Goal: Task Accomplishment & Management: Manage account settings

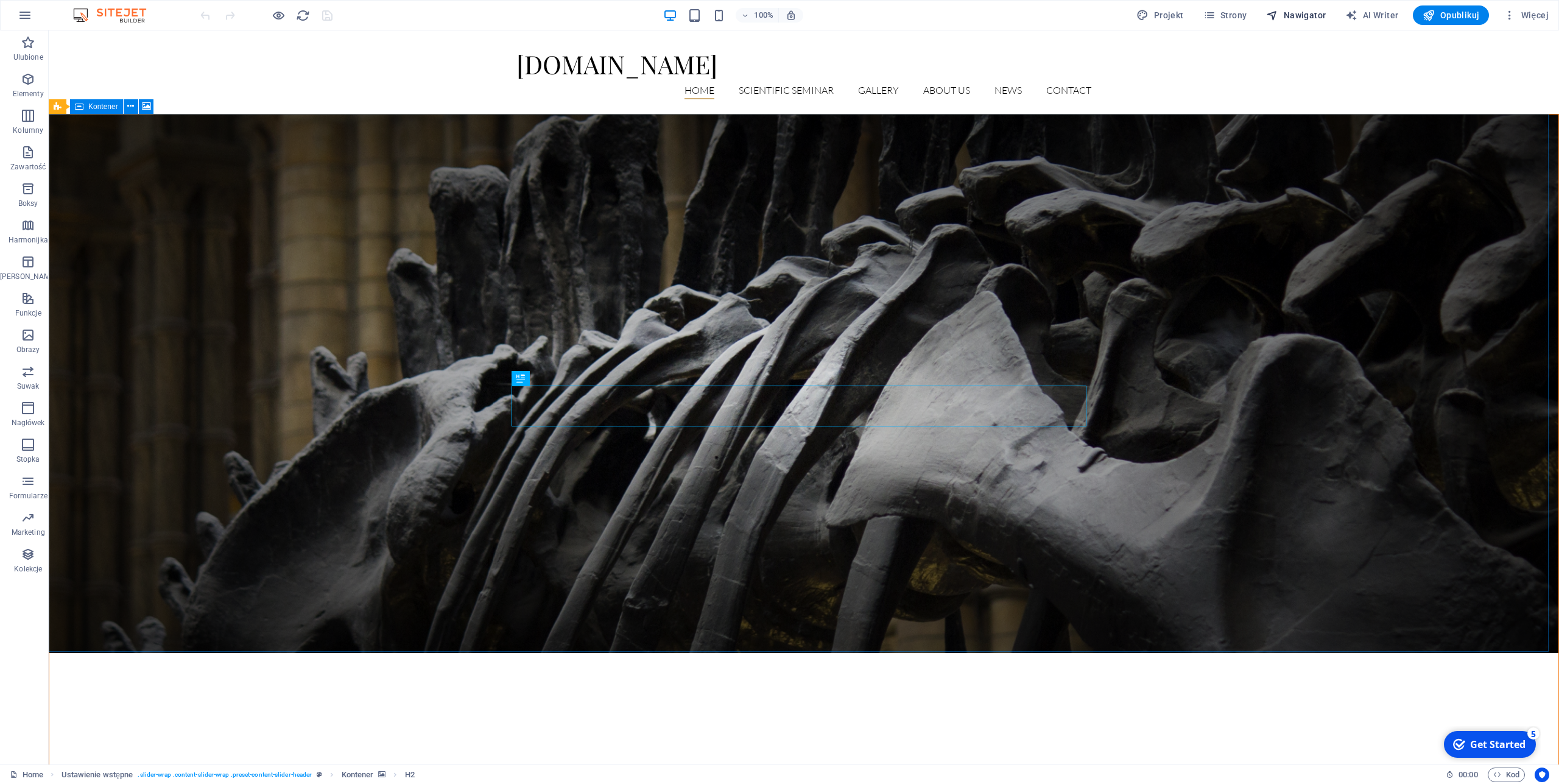
click at [1279, 13] on icon "button" at bounding box center [1272, 15] width 12 height 12
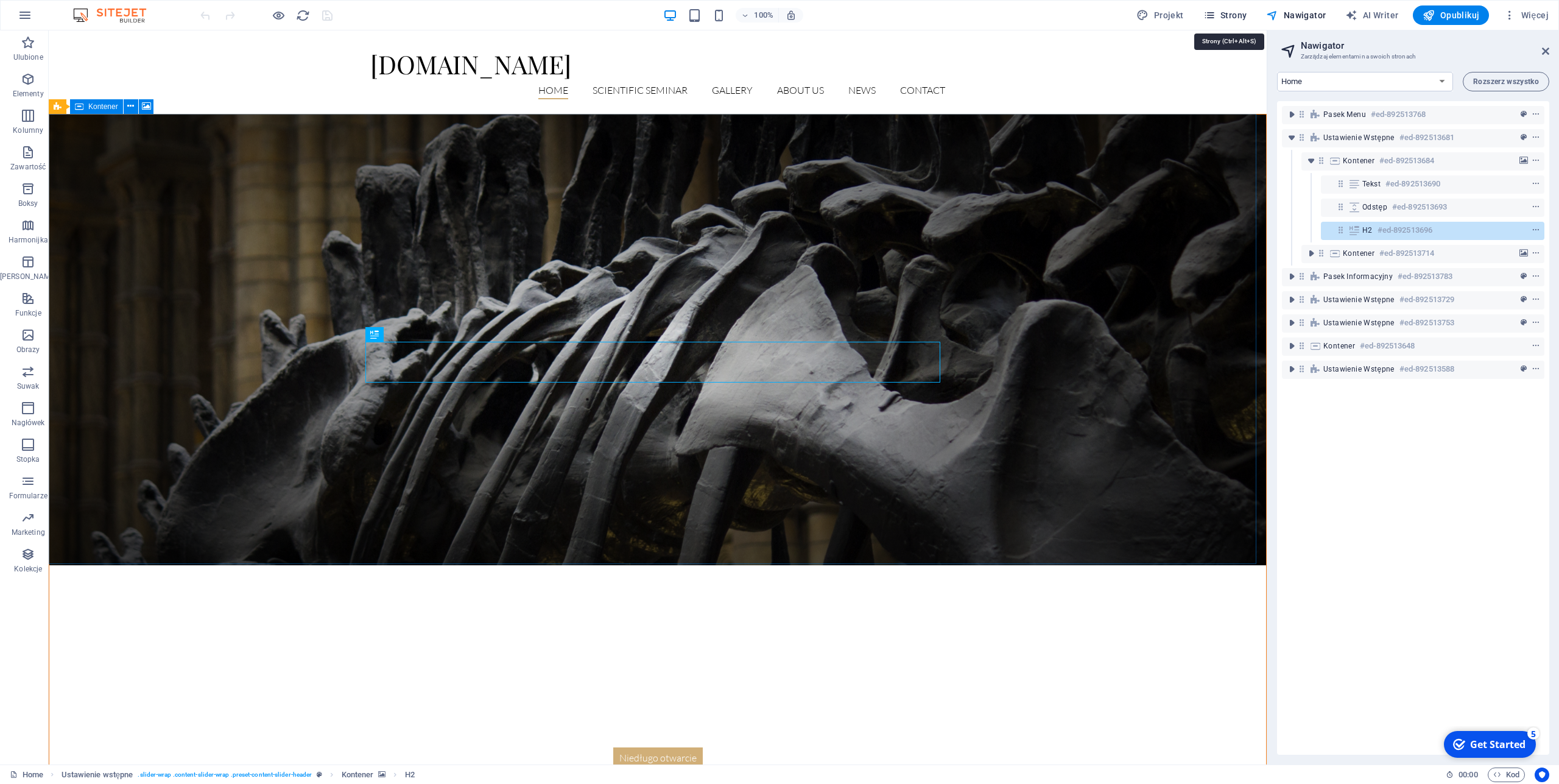
click at [1225, 14] on span "Strony" at bounding box center [1226, 15] width 44 height 12
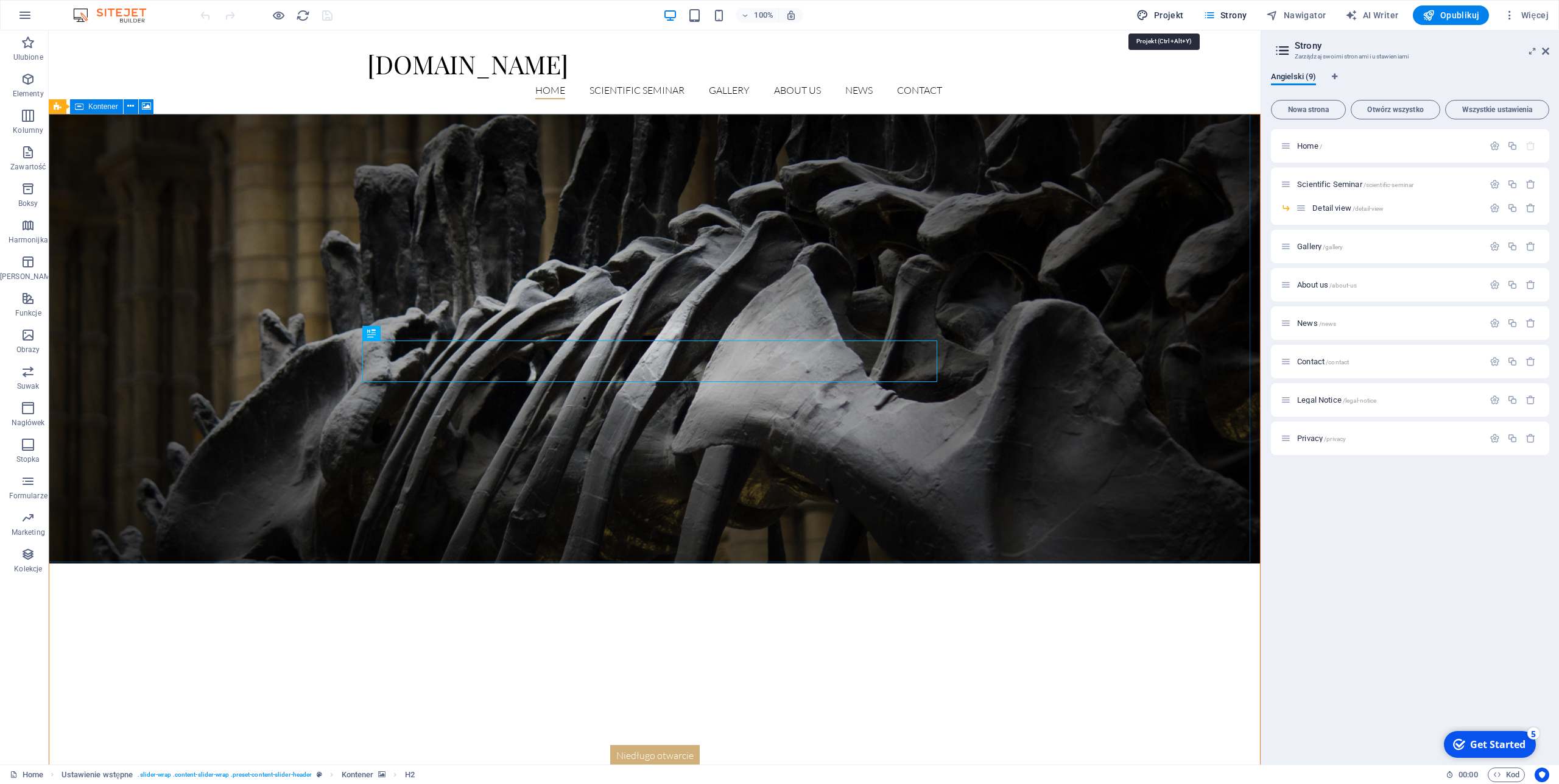
click at [1164, 14] on span "Projekt" at bounding box center [1160, 15] width 47 height 12
select select "px"
select select "300"
select select "px"
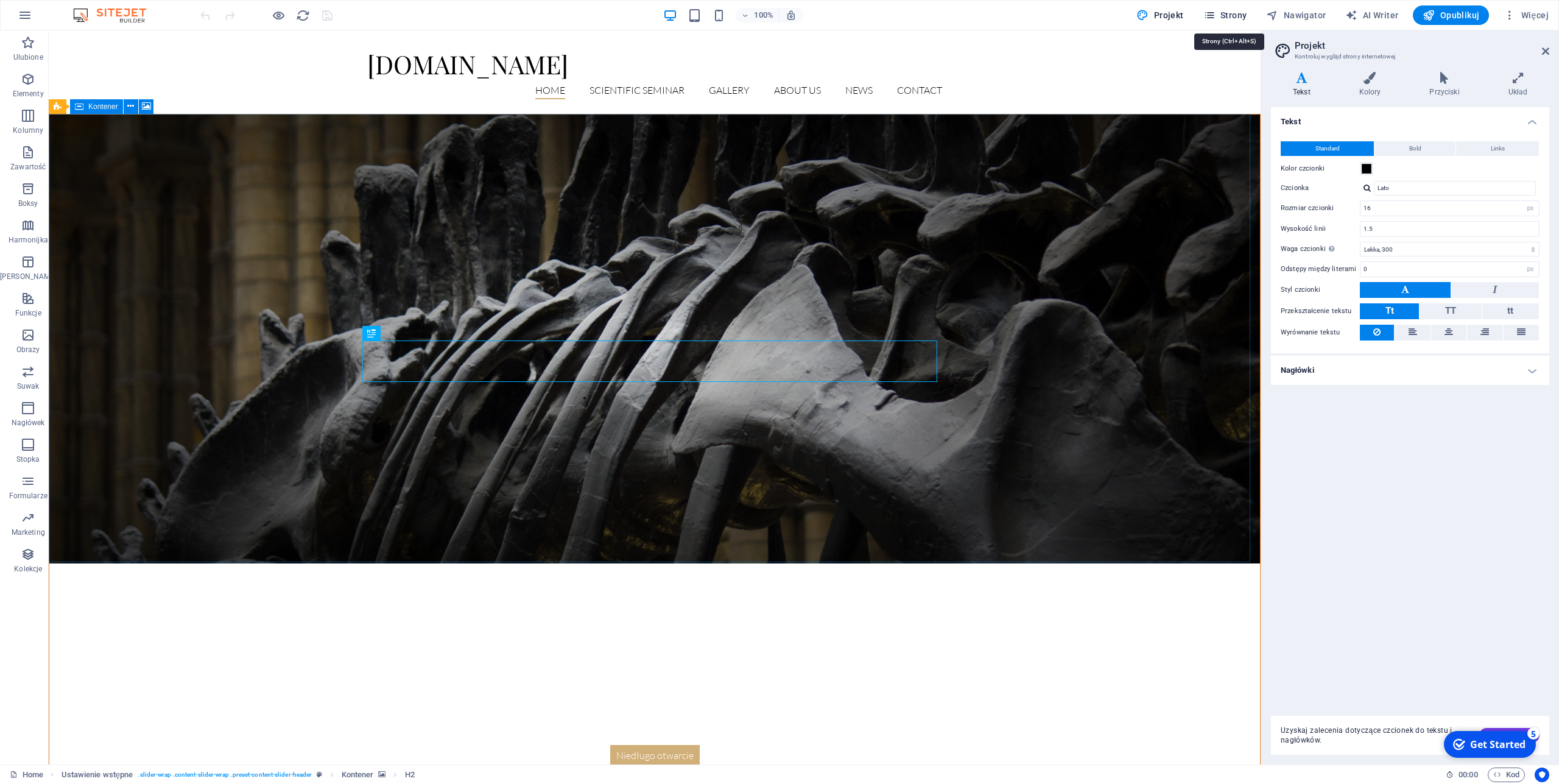
click at [1234, 11] on span "Strony" at bounding box center [1226, 15] width 44 height 12
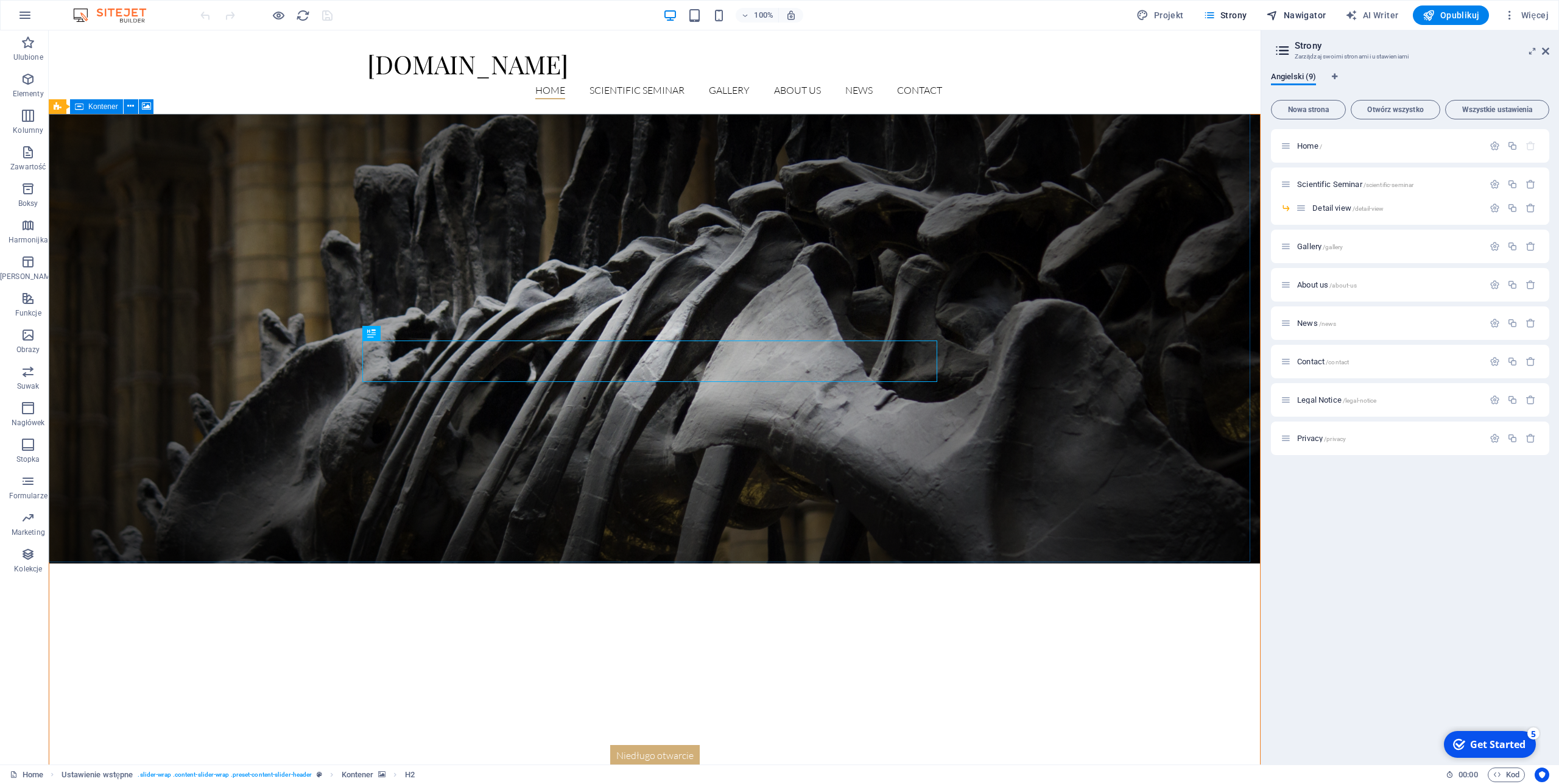
click at [1297, 12] on span "Nawigator" at bounding box center [1296, 15] width 59 height 12
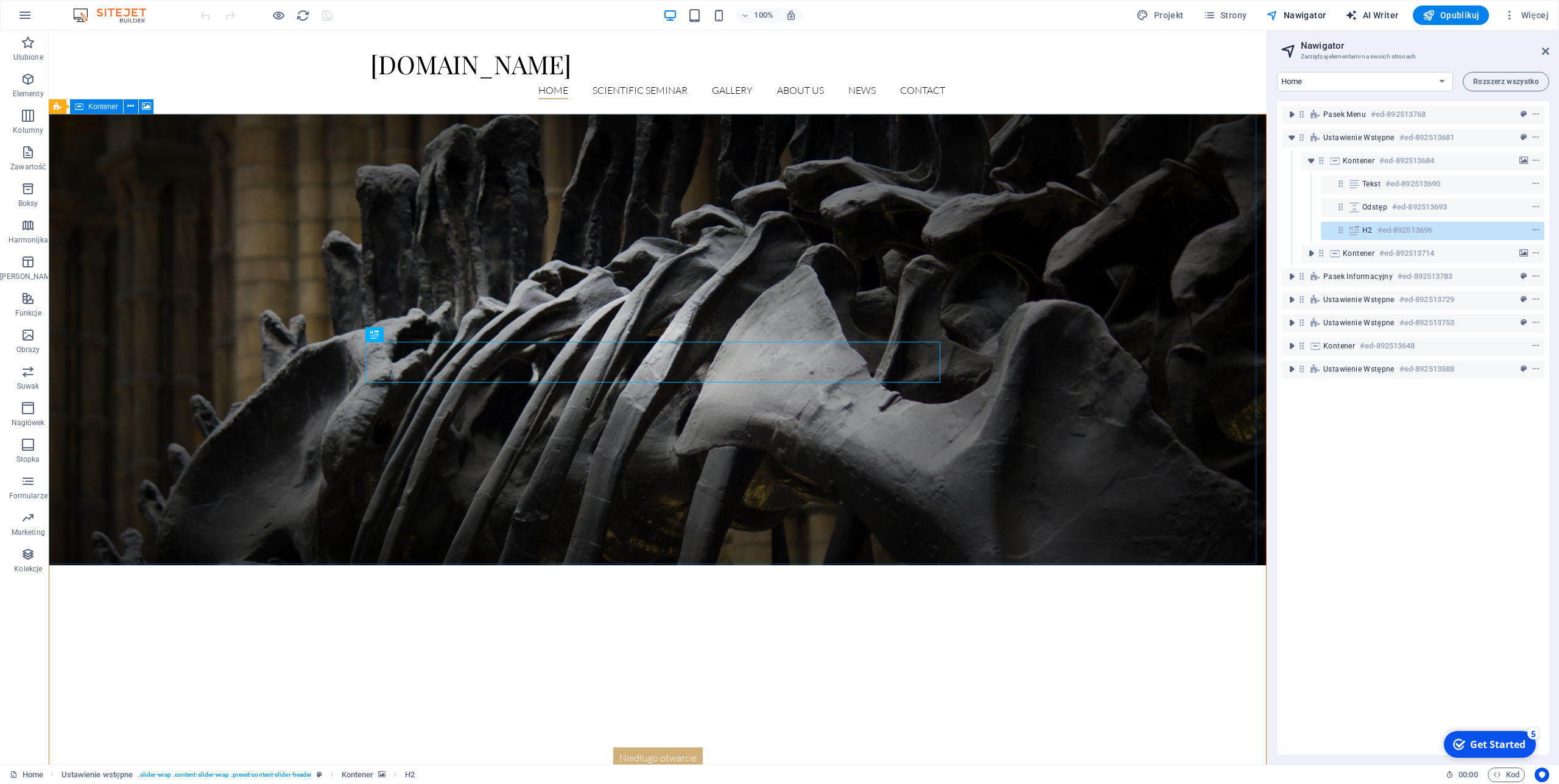
click at [1368, 15] on span "AI Writer" at bounding box center [1372, 15] width 53 height 12
select select "English"
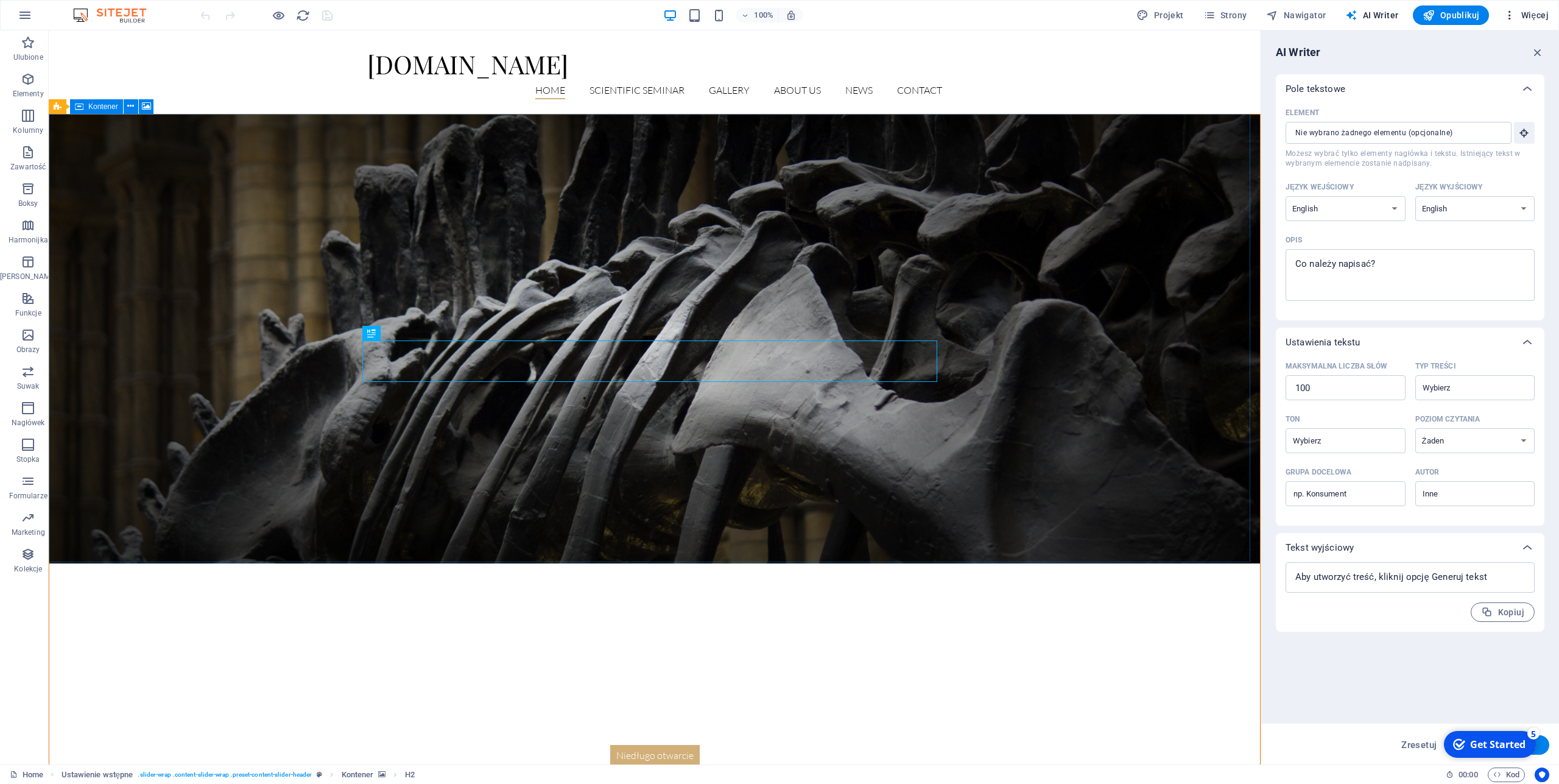
click at [1528, 16] on span "Więcej" at bounding box center [1527, 15] width 45 height 12
click at [1480, 43] on h6 "Ustawienia witryny" at bounding box center [1497, 46] width 86 height 15
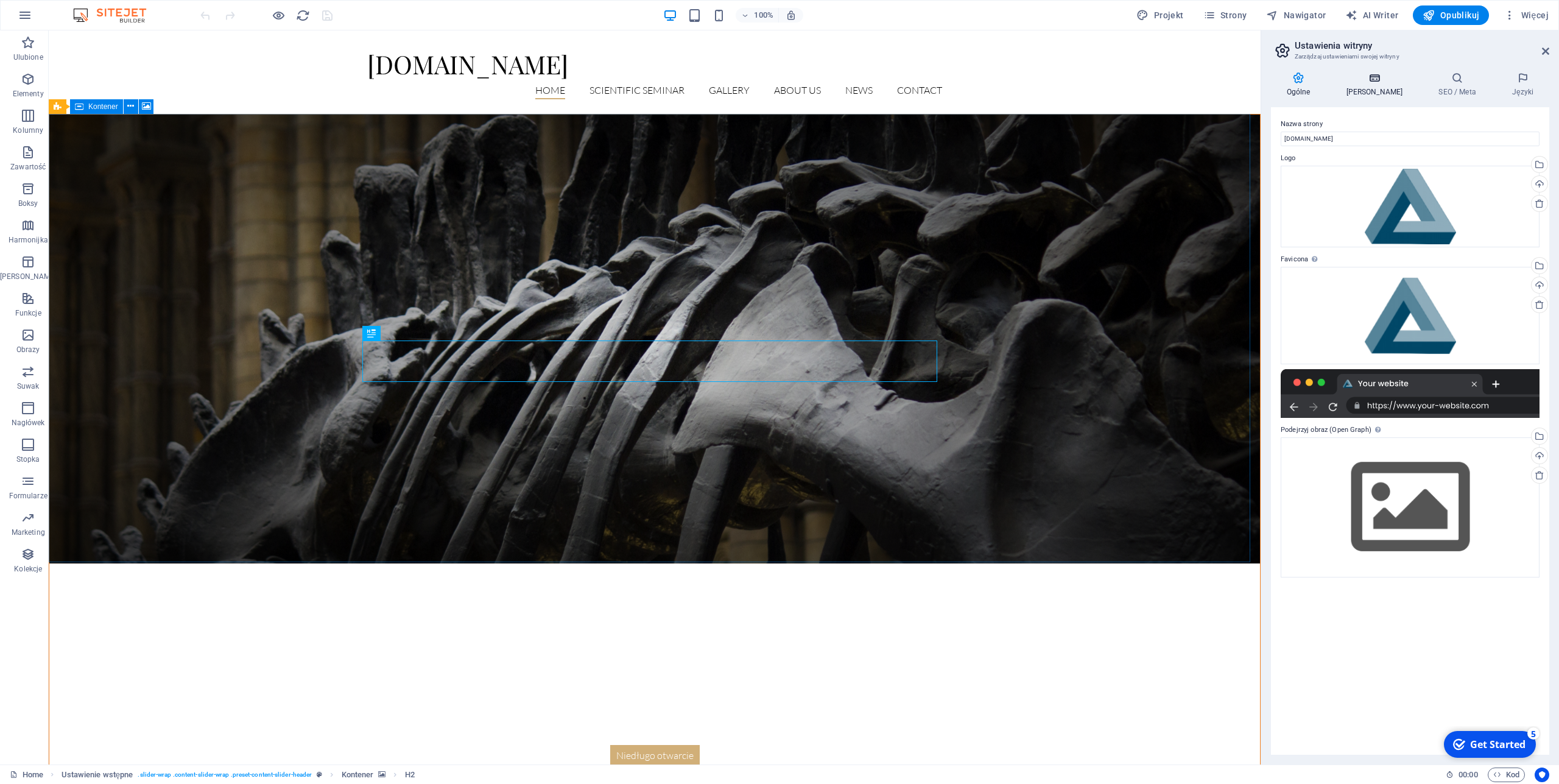
click at [1366, 90] on h4 "[PERSON_NAME]" at bounding box center [1377, 85] width 92 height 26
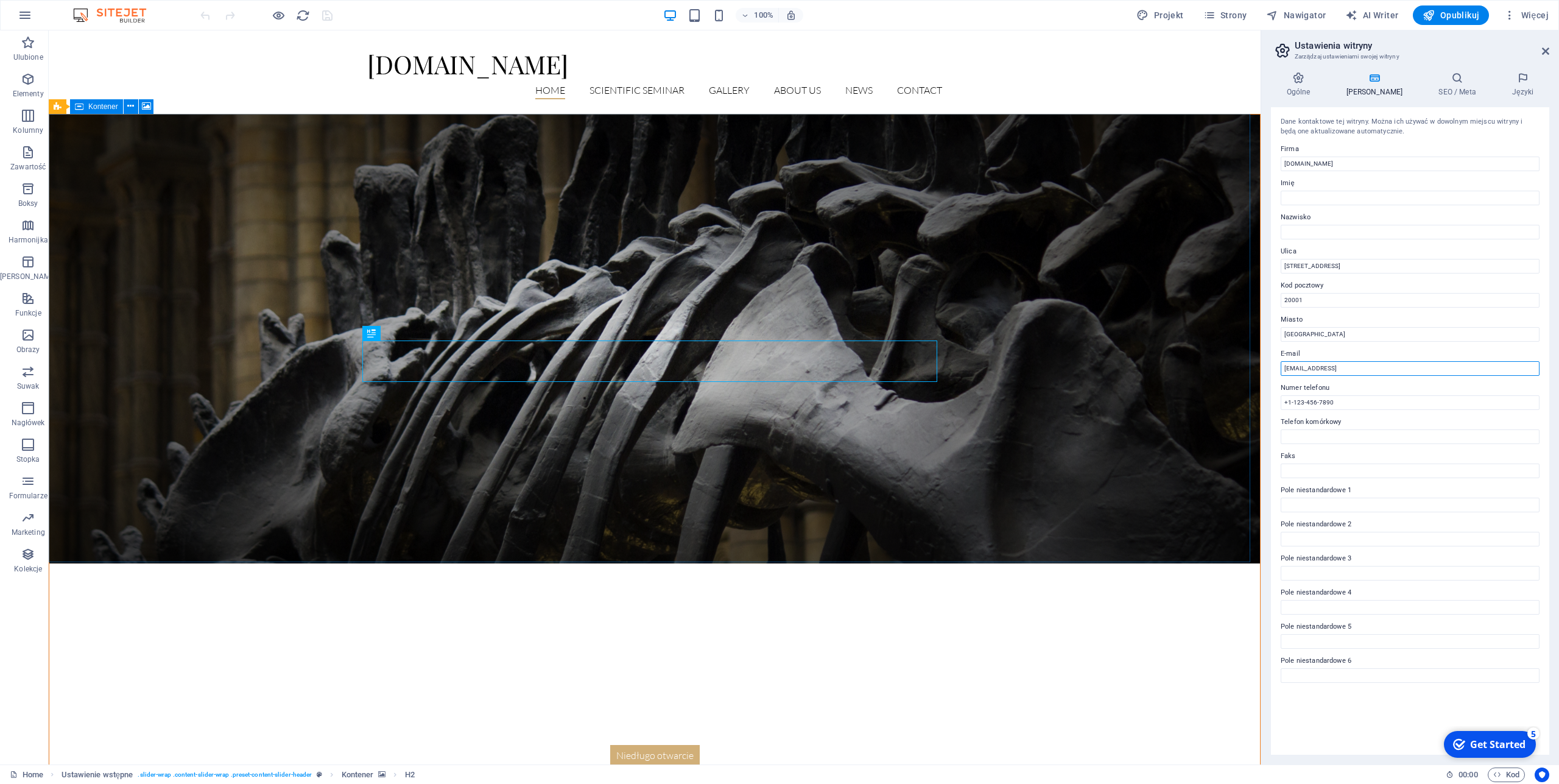
drag, startPoint x: 1434, startPoint y: 366, endPoint x: 1288, endPoint y: 367, distance: 146.0
click at [1288, 367] on input "[EMAIL_ADDRESS]" at bounding box center [1410, 368] width 259 height 15
drag, startPoint x: 1282, startPoint y: 402, endPoint x: 1348, endPoint y: 397, distance: 66.2
click at [1348, 397] on input "+1-123-456-7890" at bounding box center [1410, 402] width 259 height 15
click at [1321, 263] on input "[STREET_ADDRESS]" at bounding box center [1410, 266] width 259 height 15
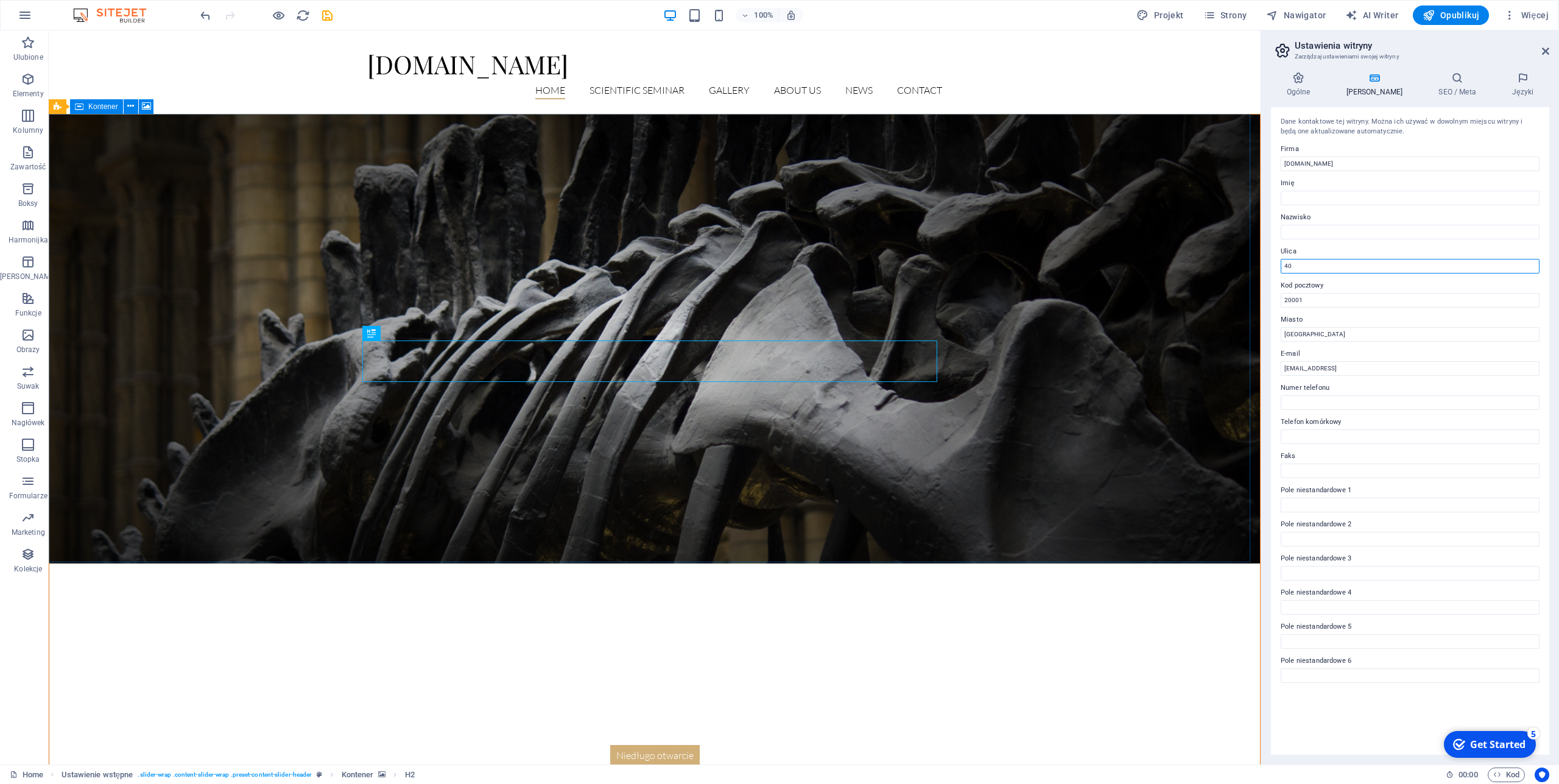
type input "4"
click at [1425, 369] on input "[EMAIL_ADDRESS]" at bounding box center [1410, 368] width 259 height 15
type input "c"
click at [1306, 299] on input "20001" at bounding box center [1410, 300] width 259 height 15
type input "2"
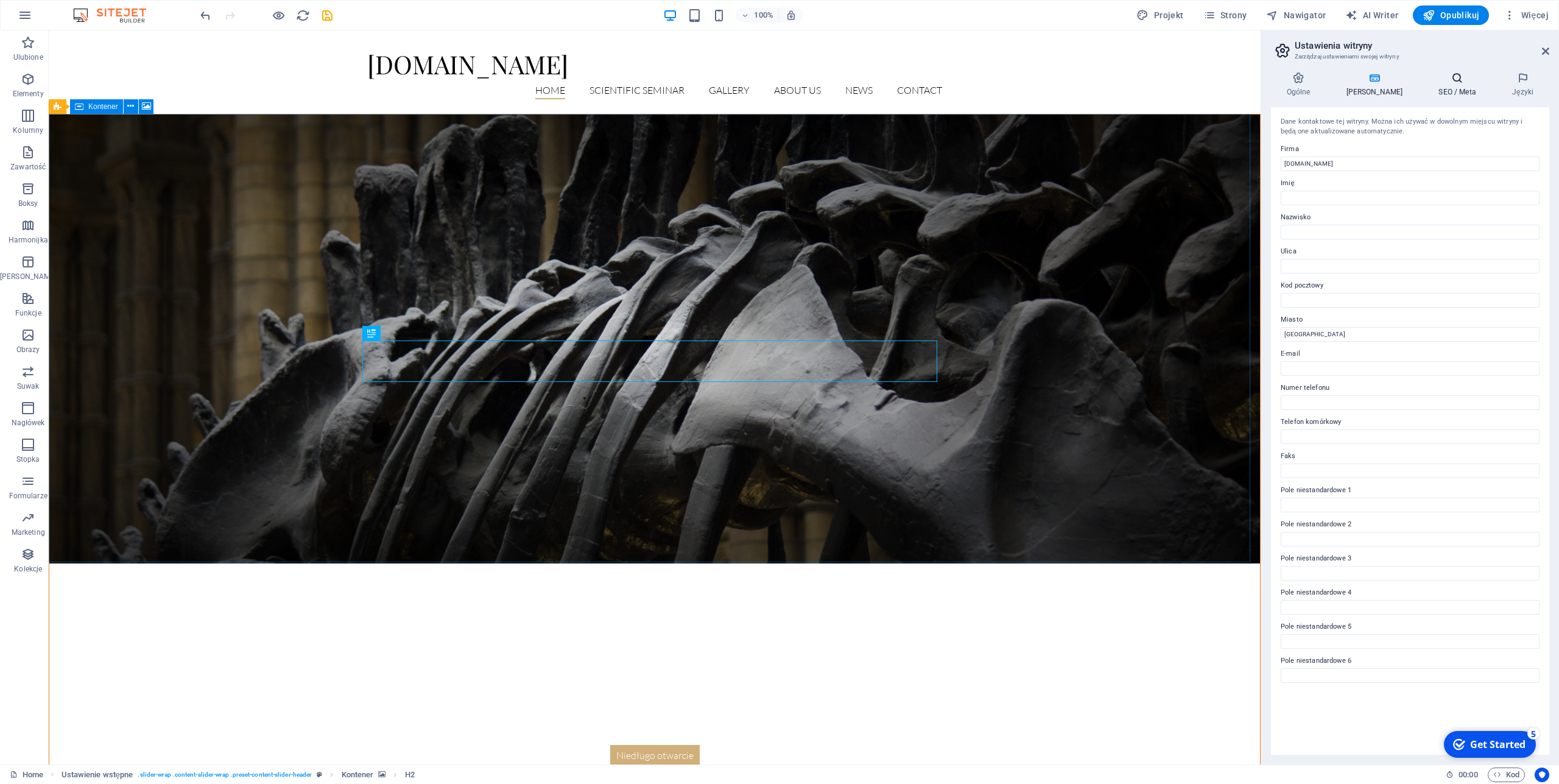
click at [1441, 88] on h4 "SEO / Meta" at bounding box center [1460, 85] width 74 height 26
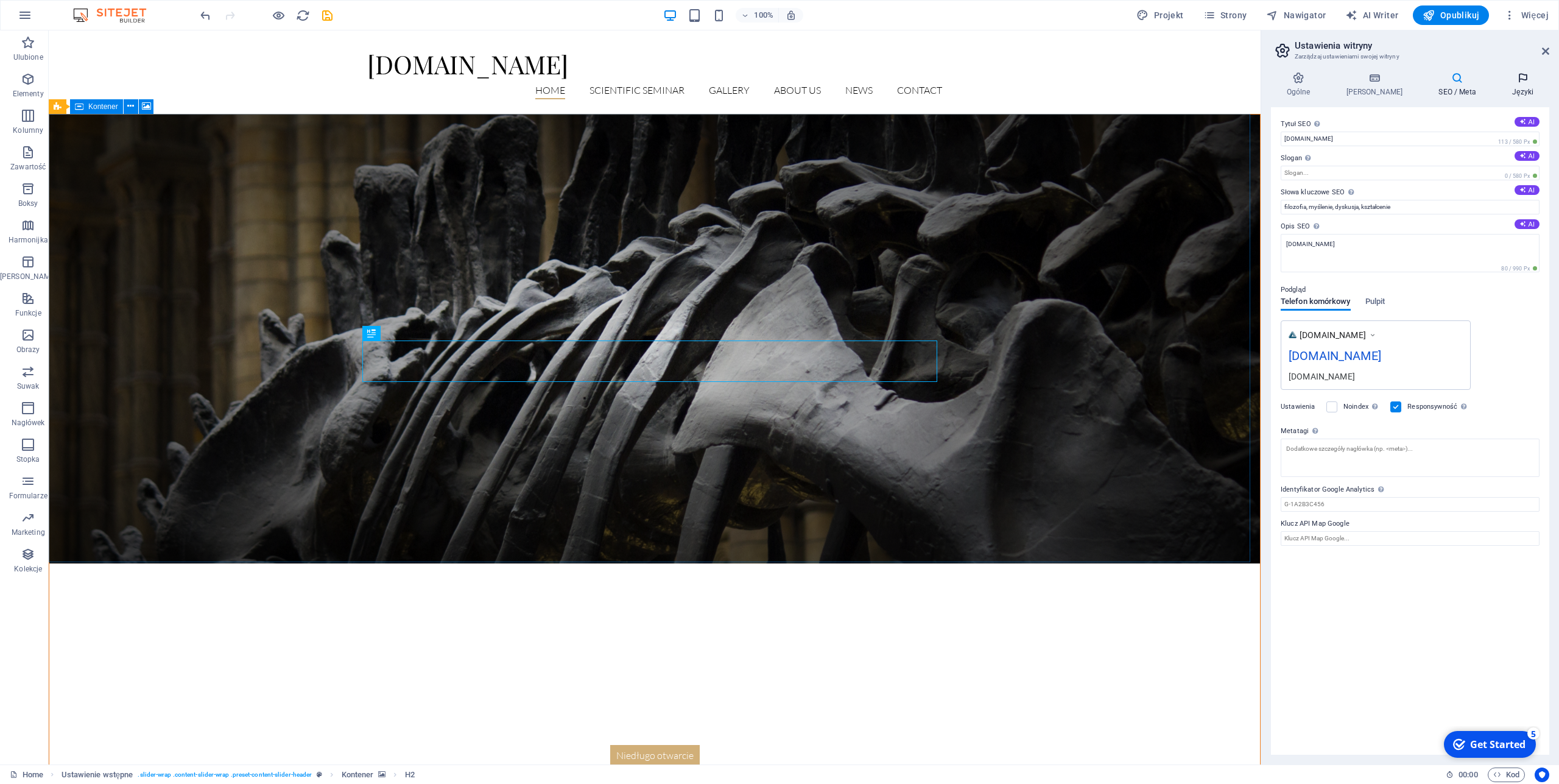
click at [1516, 79] on icon at bounding box center [1523, 77] width 53 height 12
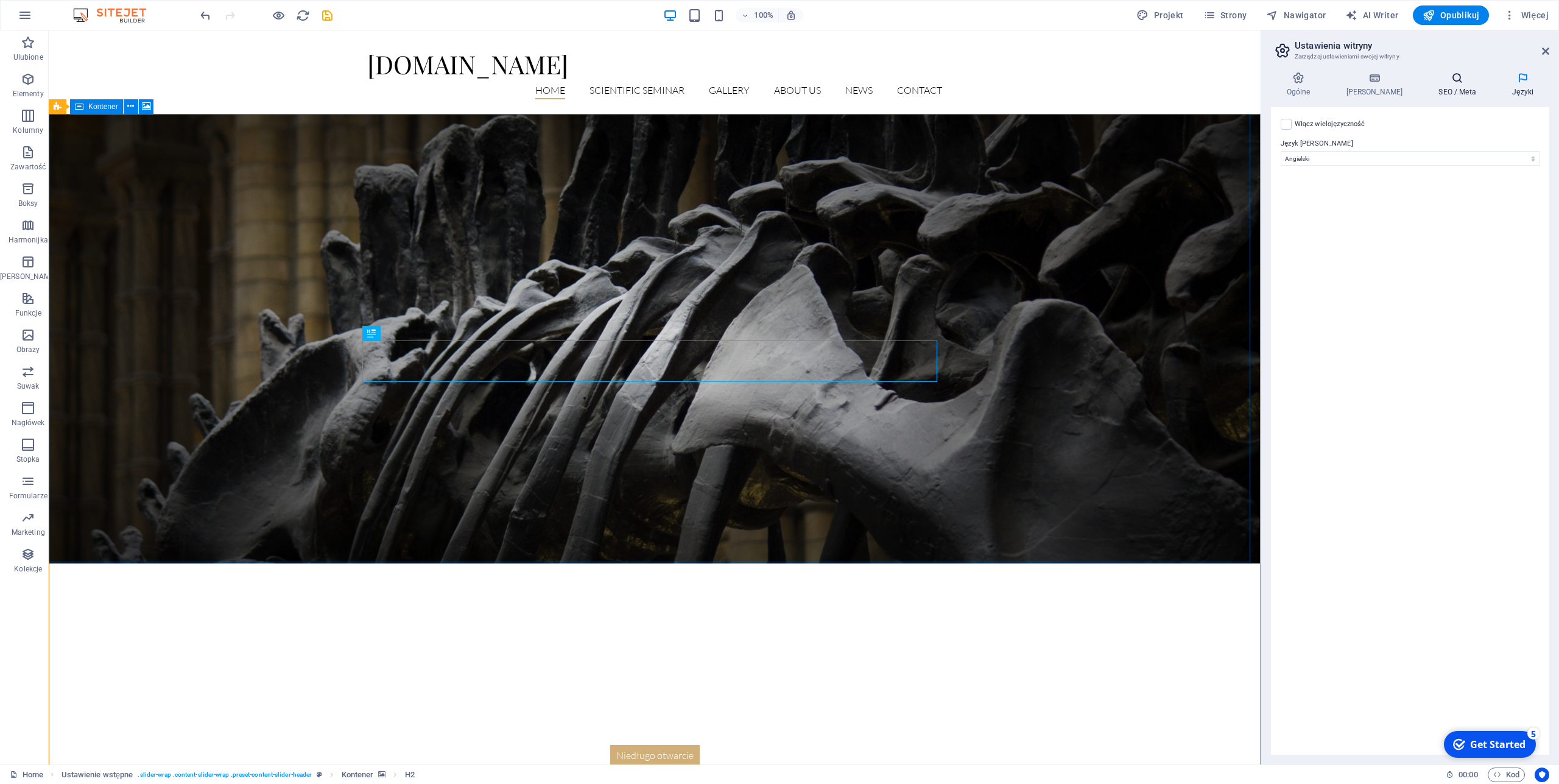
click at [1441, 88] on h4 "SEO / Meta" at bounding box center [1460, 85] width 74 height 26
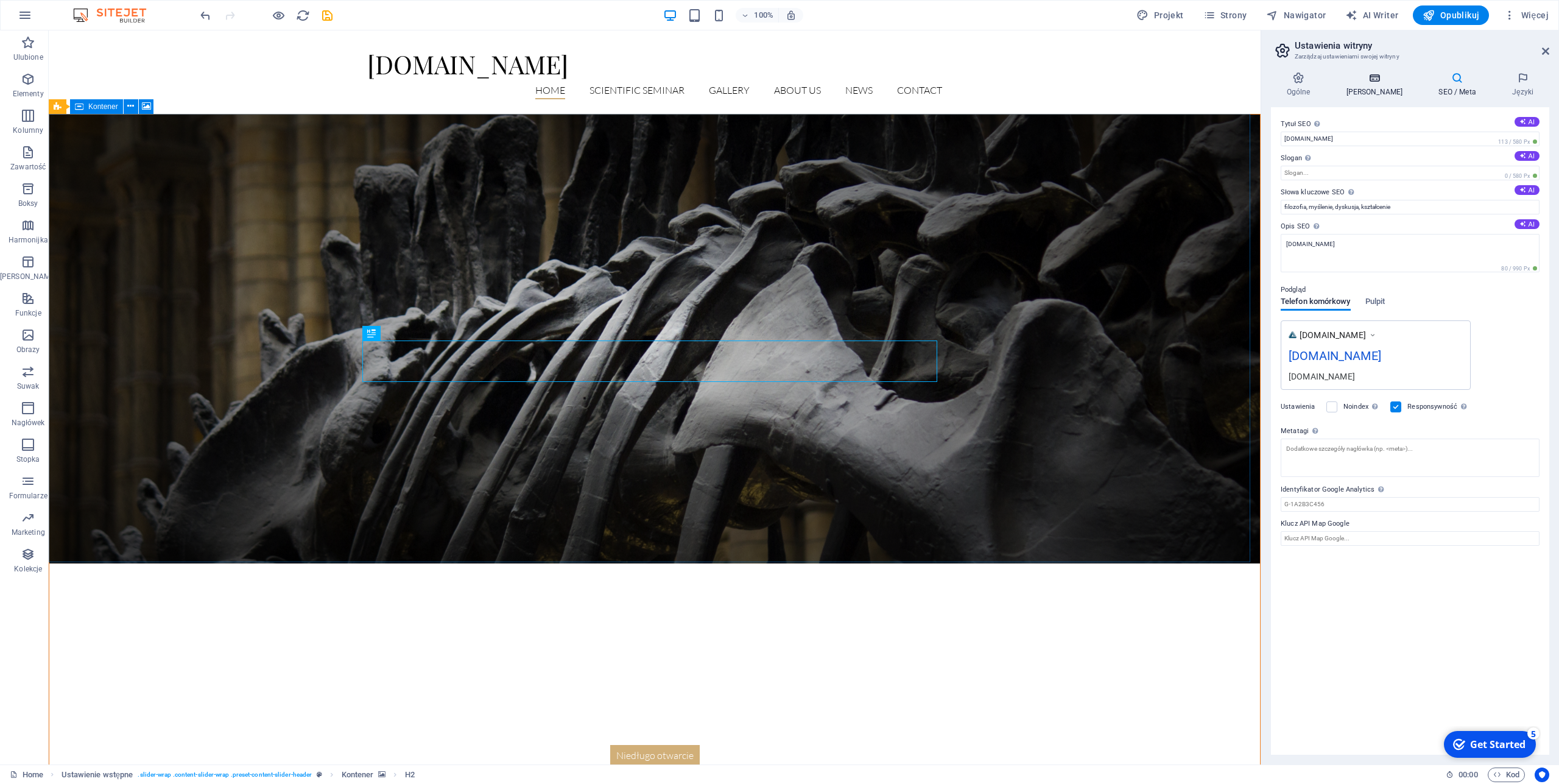
click at [1372, 87] on h4 "[PERSON_NAME]" at bounding box center [1377, 85] width 92 height 26
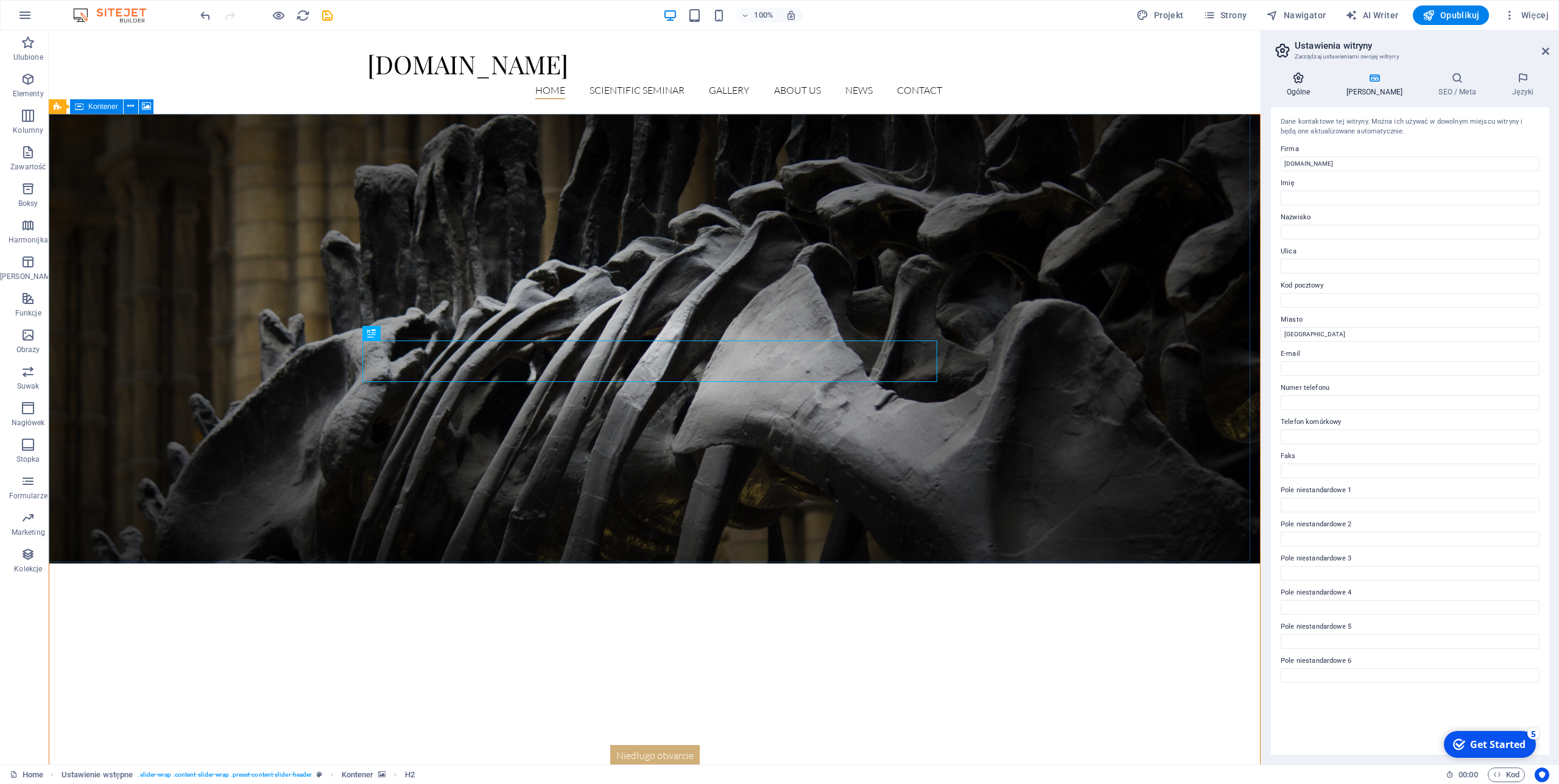
click at [1305, 88] on h4 "Ogólne" at bounding box center [1301, 85] width 59 height 26
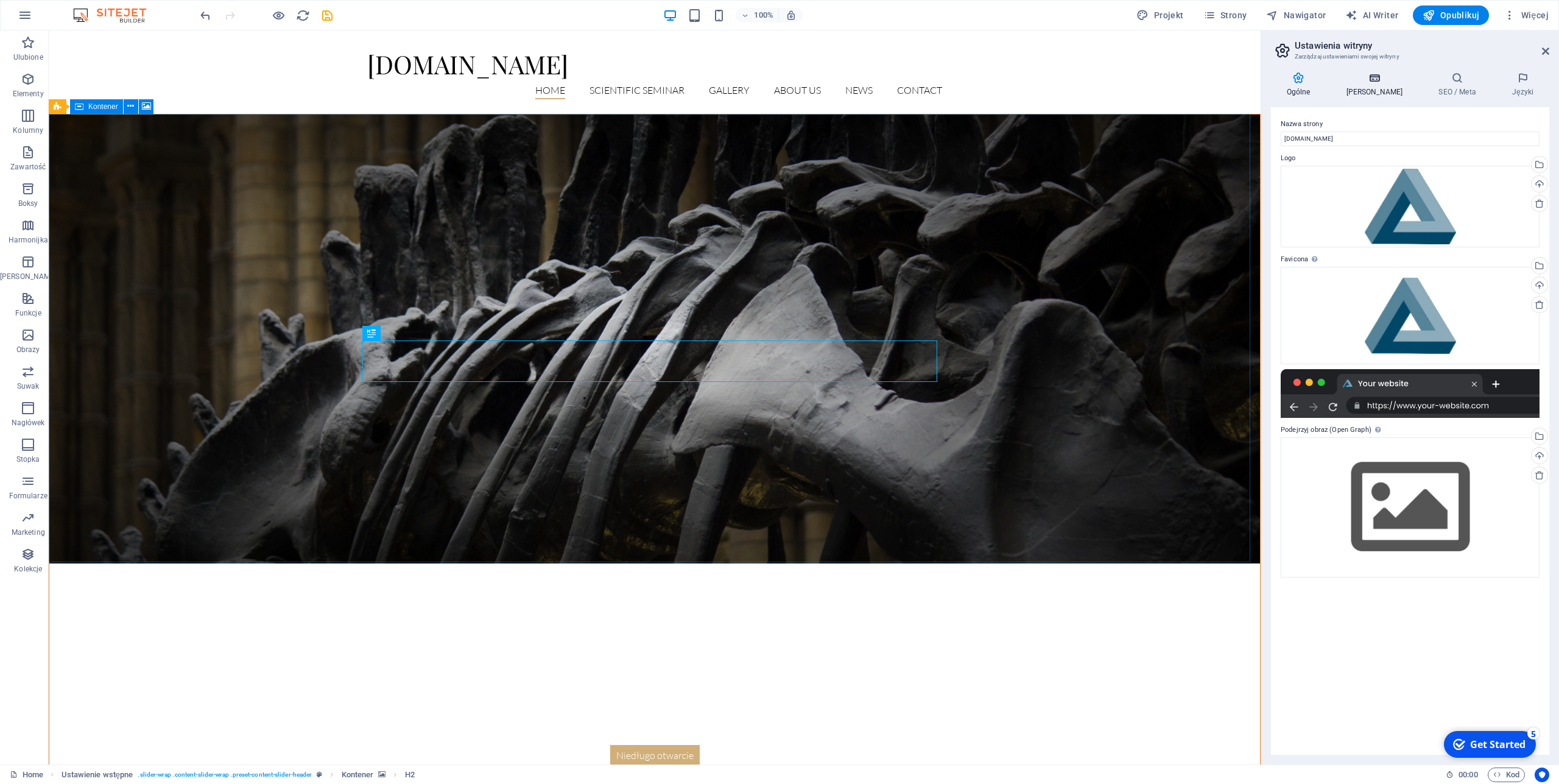
click at [1371, 77] on icon at bounding box center [1375, 77] width 88 height 12
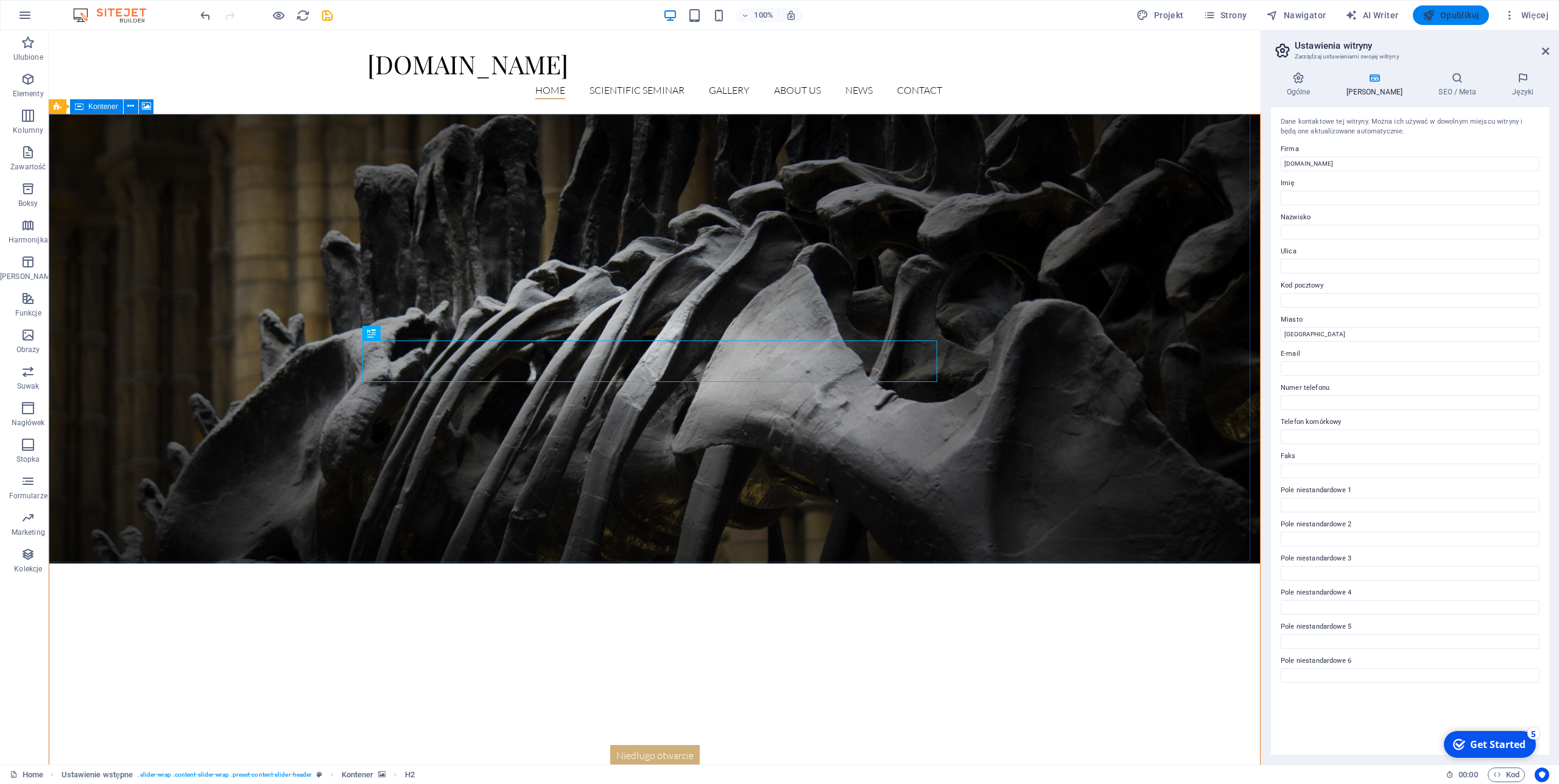
click at [1457, 14] on span "Opublikuj" at bounding box center [1451, 15] width 57 height 12
